Goal: Task Accomplishment & Management: Manage account settings

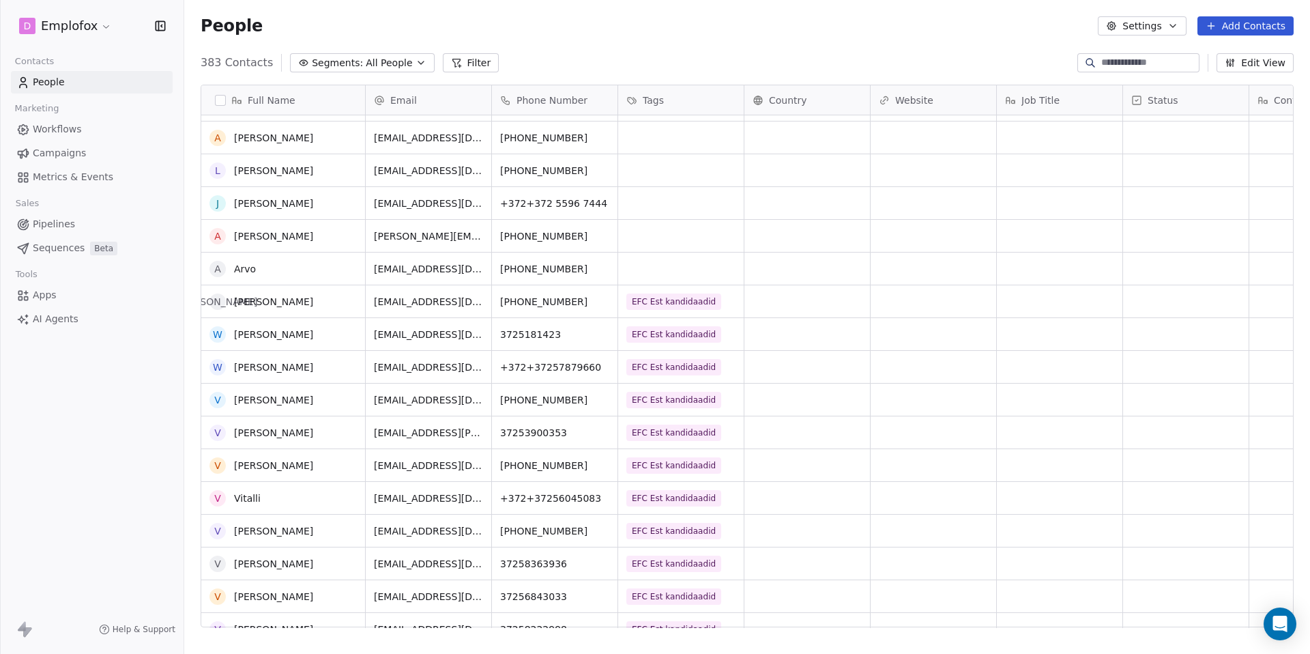
scroll to position [2104, 0]
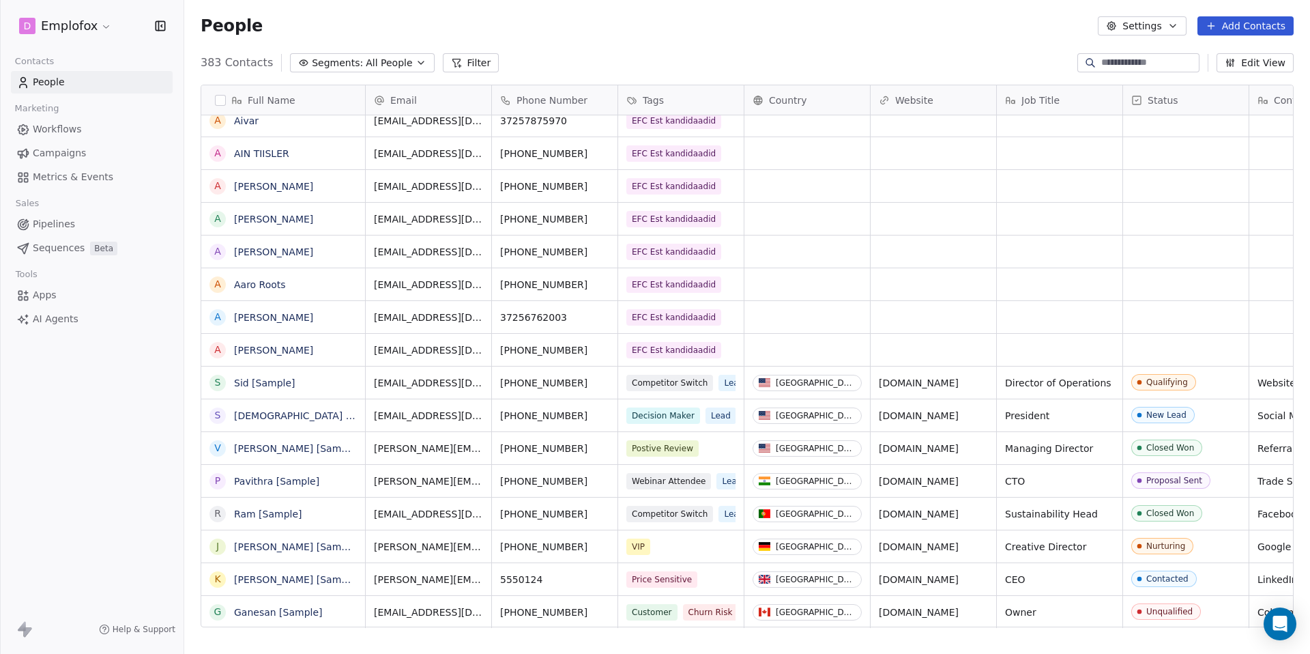
click at [101, 252] on span "Beta" at bounding box center [103, 249] width 27 height 14
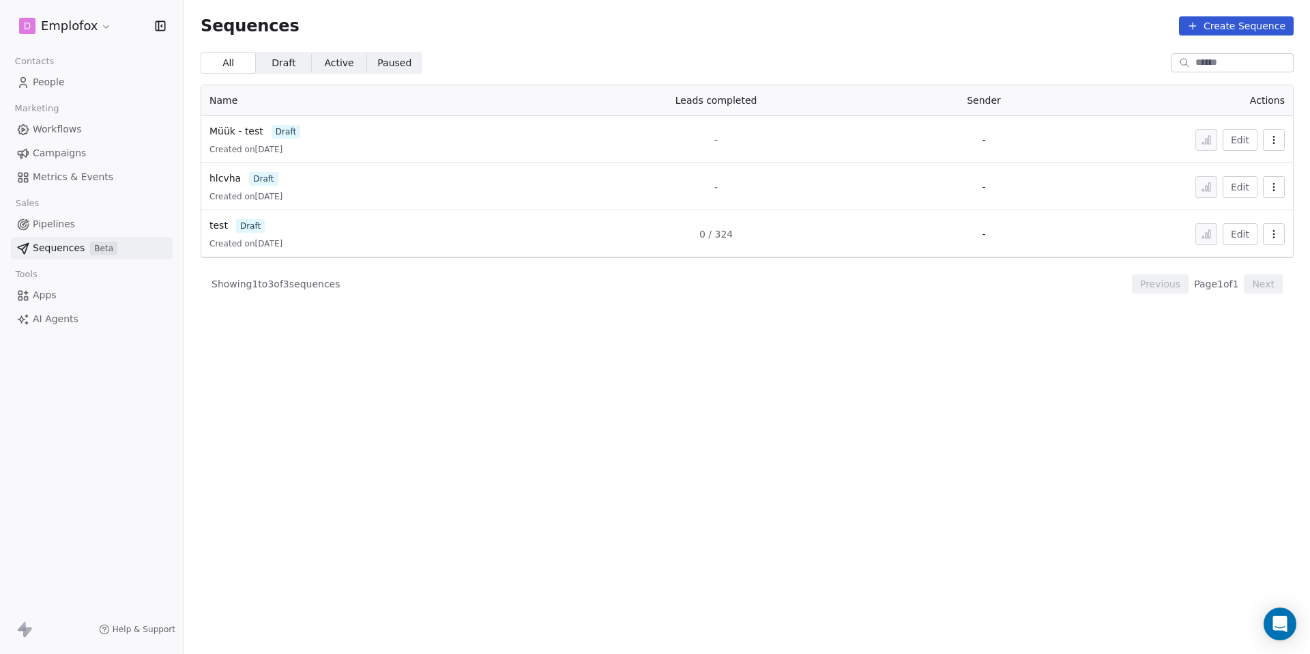
click at [246, 233] on div "test draft Created on [DATE]" at bounding box center [372, 233] width 327 height 31
click at [1234, 229] on button "Edit" at bounding box center [1240, 234] width 35 height 22
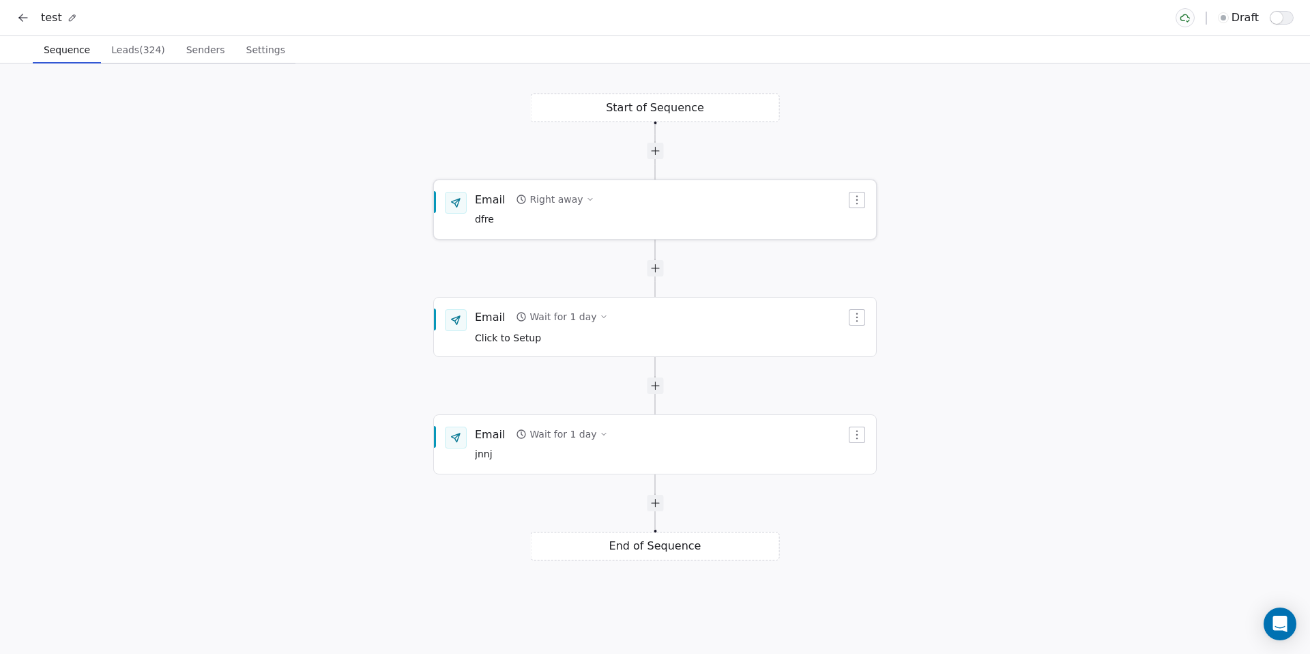
click at [735, 217] on div "Email Right away dfre" at bounding box center [660, 209] width 371 height 35
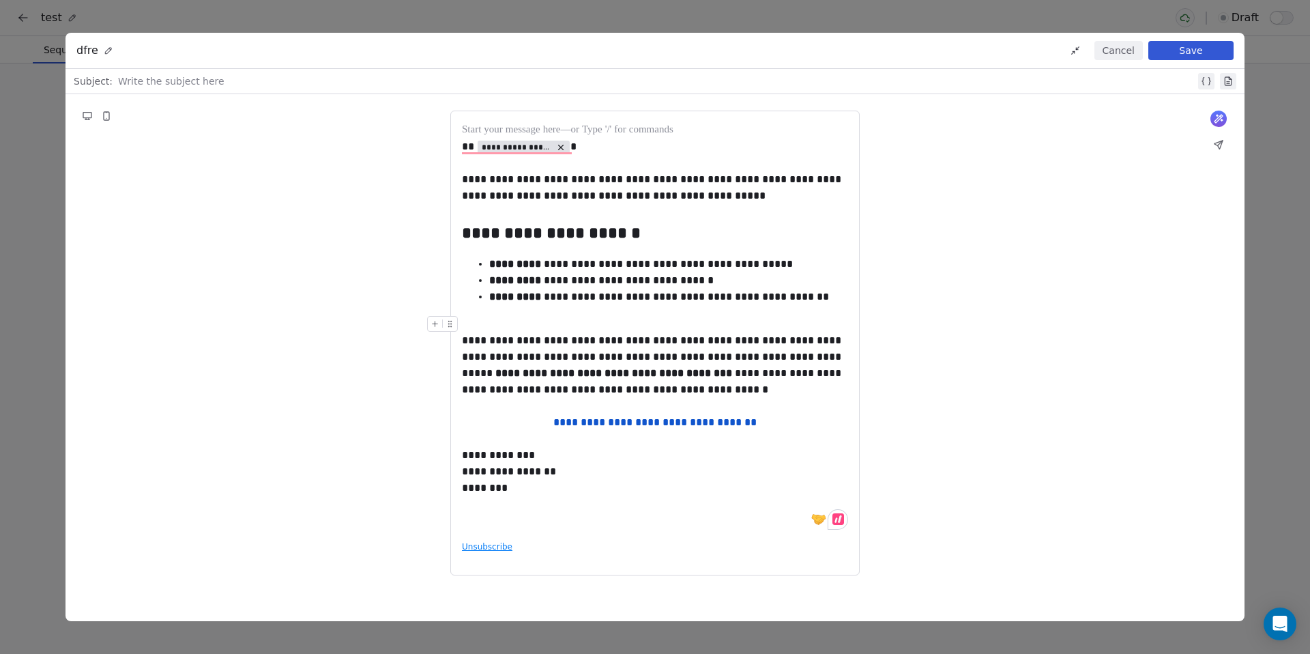
click at [1129, 53] on button "Cancel" at bounding box center [1119, 50] width 48 height 19
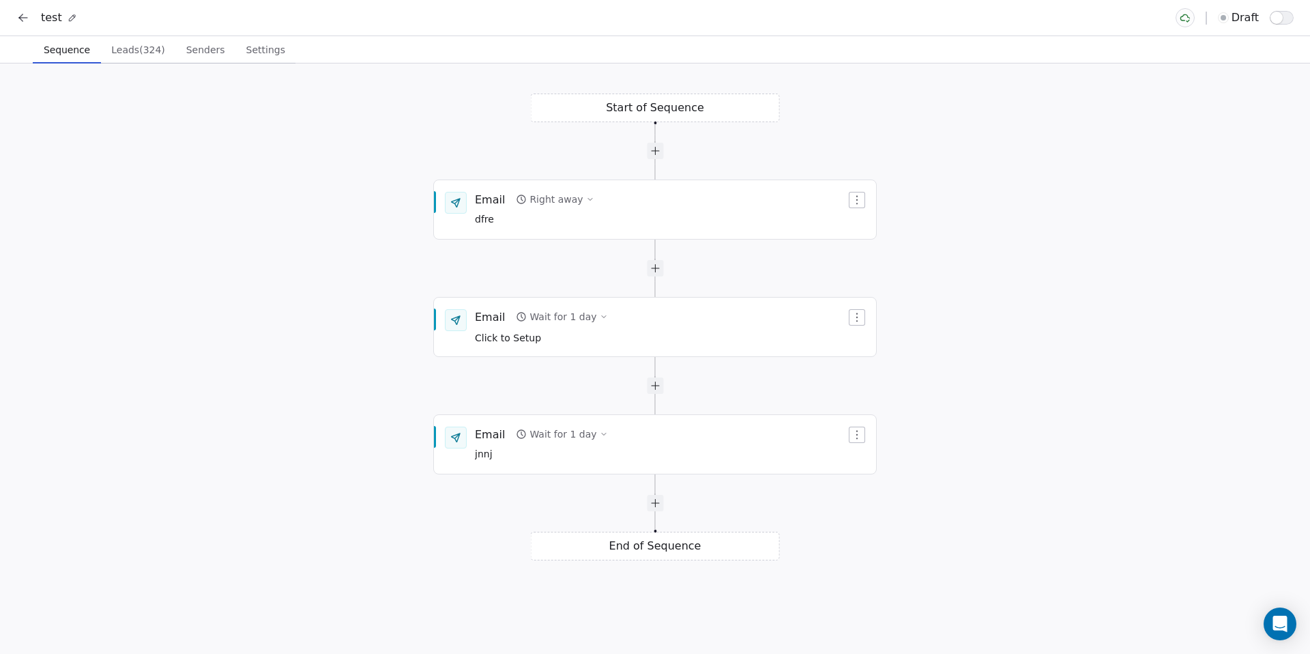
click at [1129, 53] on div "Sequence Sequence Leads (324) Leads (324) Senders Senders Settings Settings" at bounding box center [655, 49] width 1310 height 27
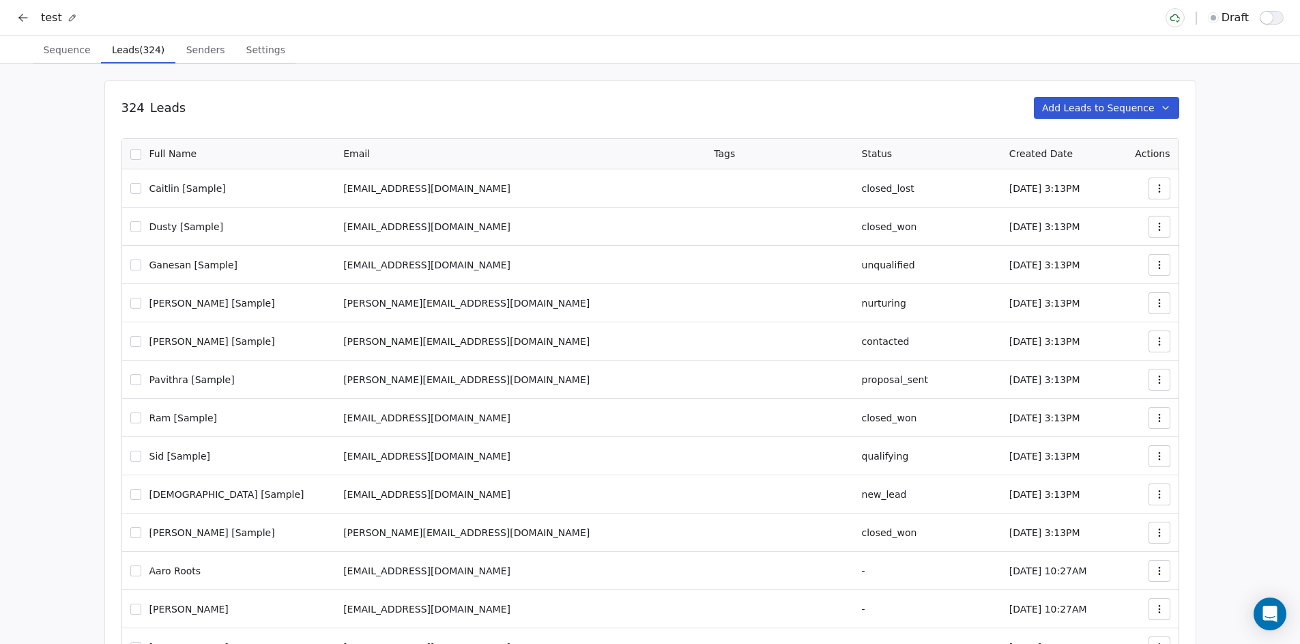
click at [138, 44] on span "Leads (324)" at bounding box center [137, 49] width 63 height 19
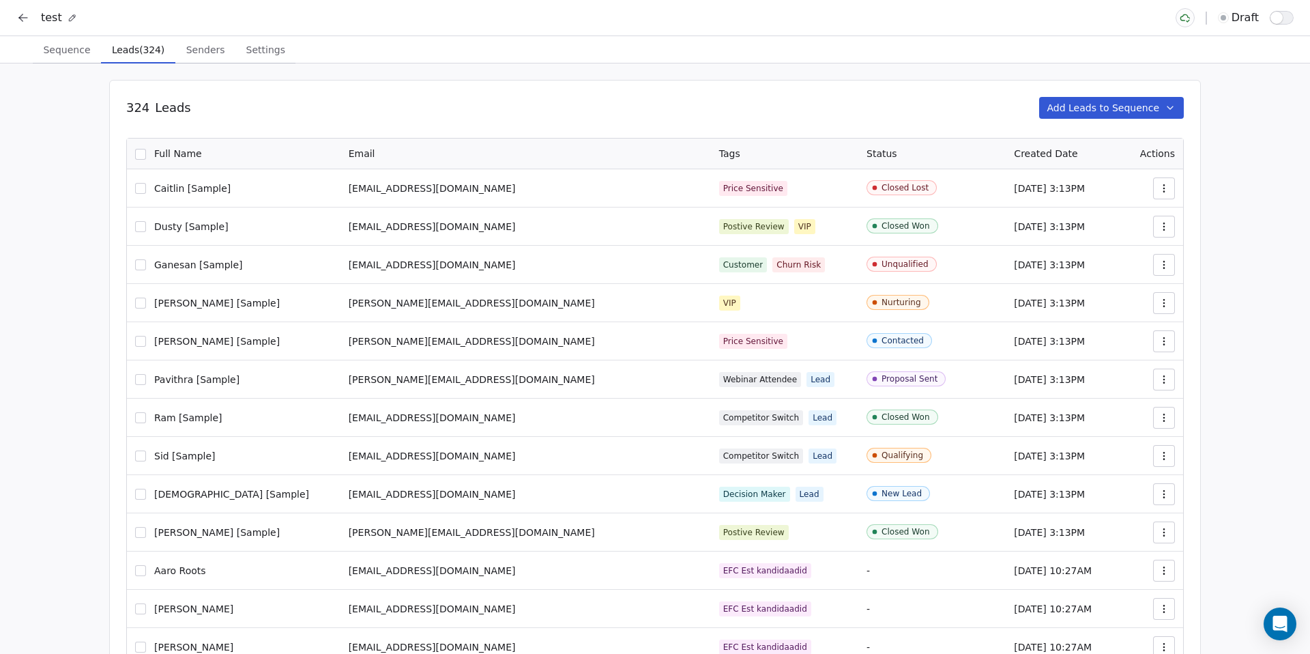
click at [188, 46] on span "Senders" at bounding box center [206, 49] width 50 height 19
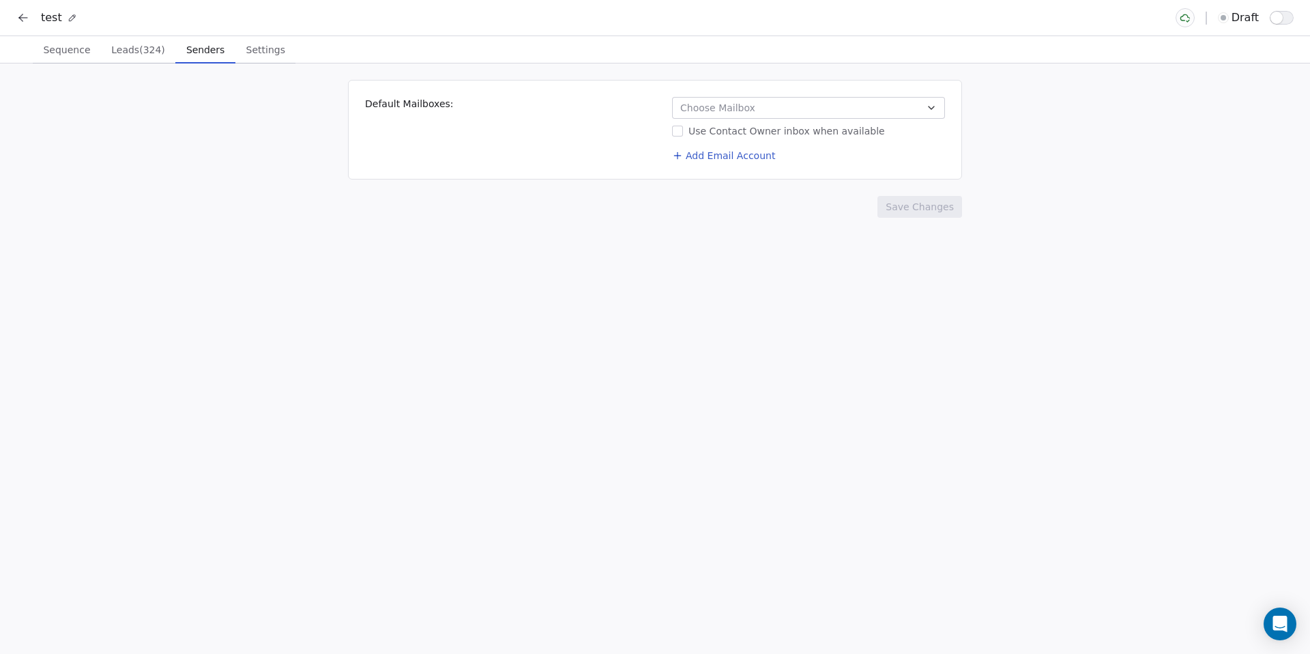
click at [699, 111] on span "Choose Mailbox" at bounding box center [717, 108] width 75 height 14
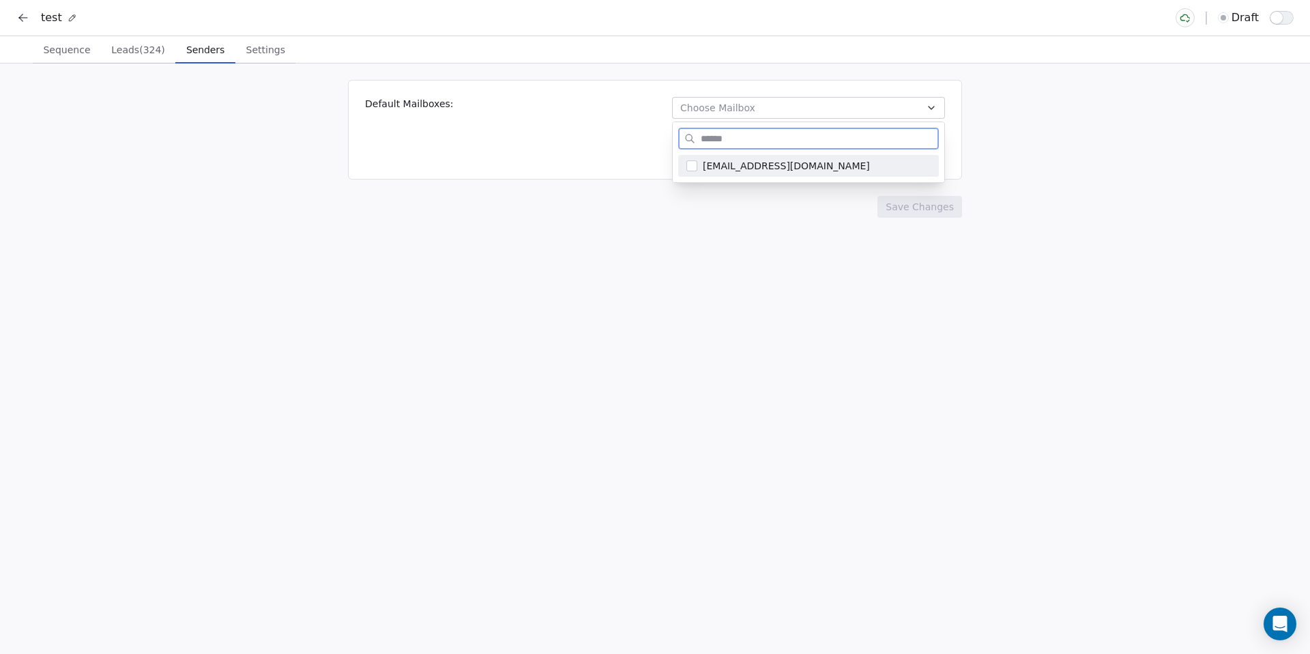
click at [710, 169] on span "hello@emplofox.com" at bounding box center [817, 166] width 228 height 14
click at [716, 223] on html "test draft Sequence Sequence Leads (324) Leads (324) Senders Senders Settings S…" at bounding box center [655, 327] width 1310 height 654
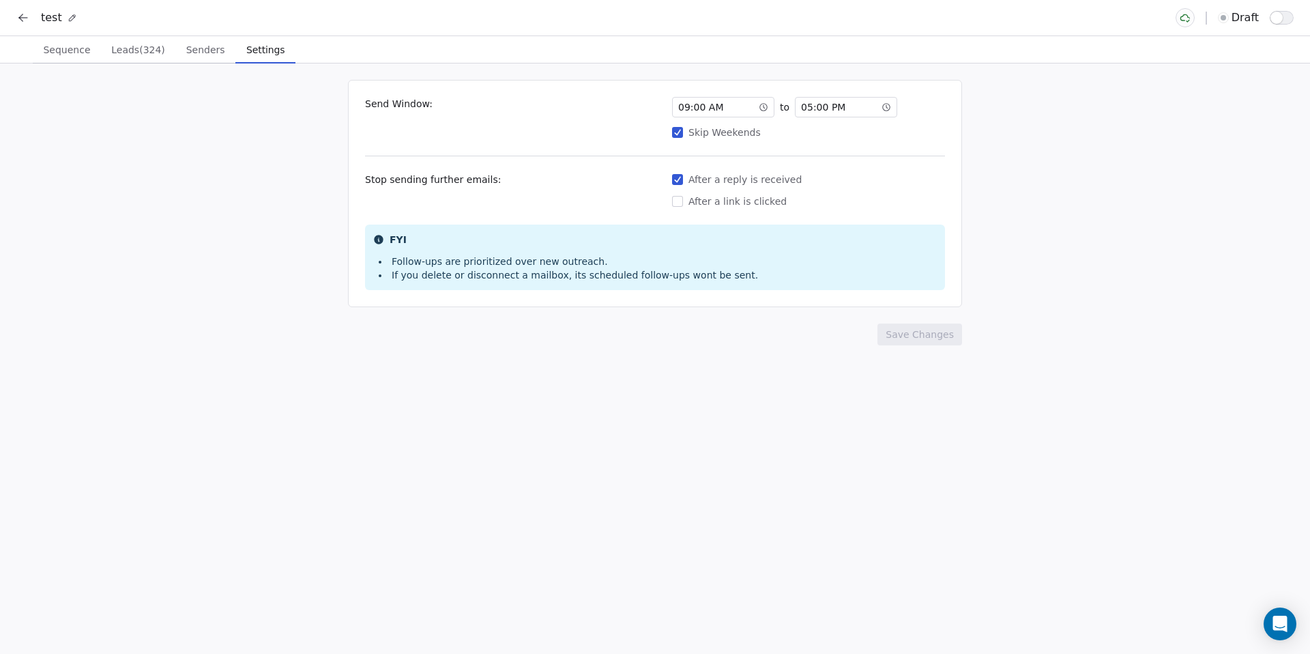
click at [258, 55] on span "Settings" at bounding box center [265, 49] width 49 height 19
click at [23, 23] on icon at bounding box center [23, 18] width 14 height 14
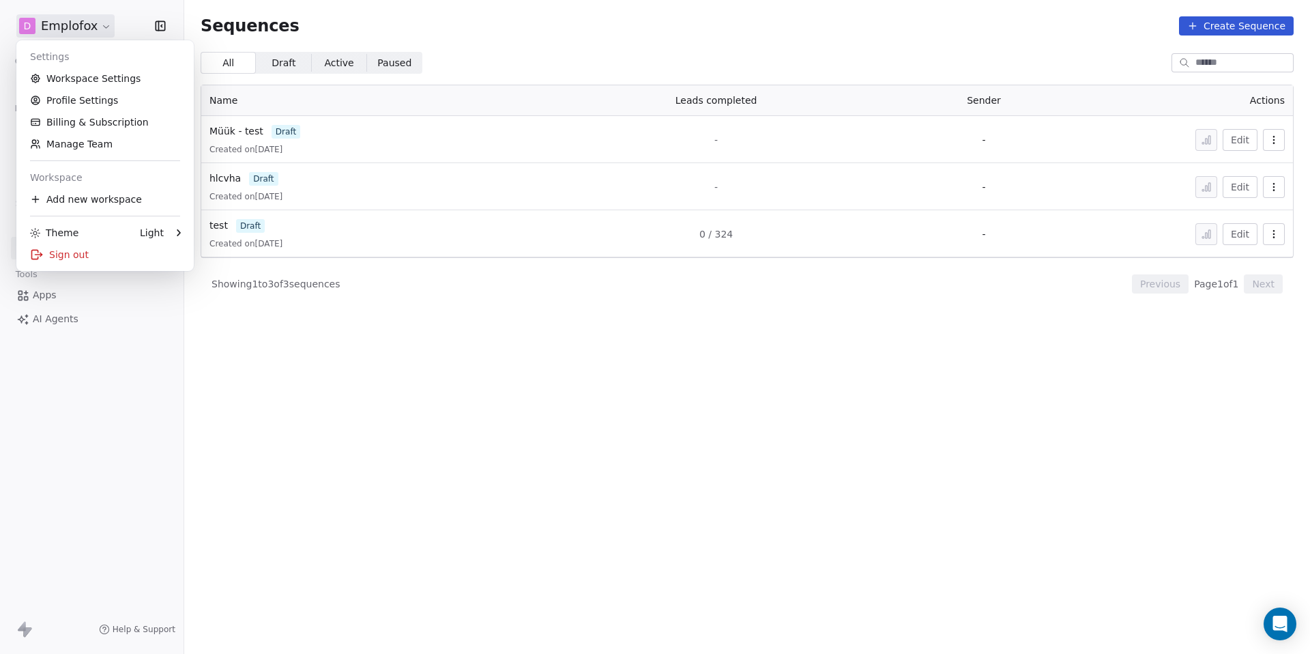
click at [23, 23] on html "D Emplofox Contacts People Marketing Workflows Campaigns Metrics & Events Sales…" at bounding box center [655, 327] width 1310 height 654
